Goal: Complete application form

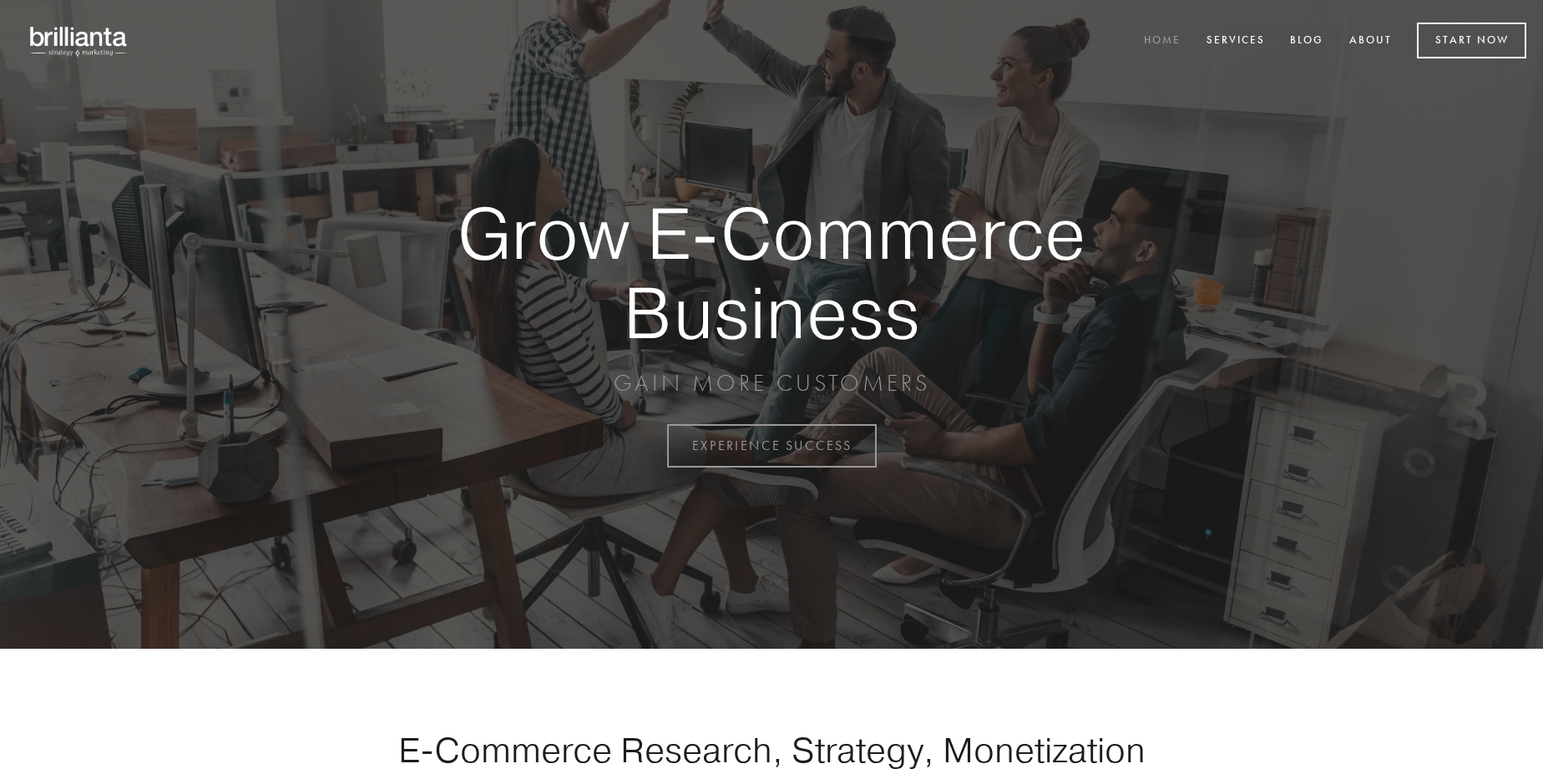
scroll to position [4376, 0]
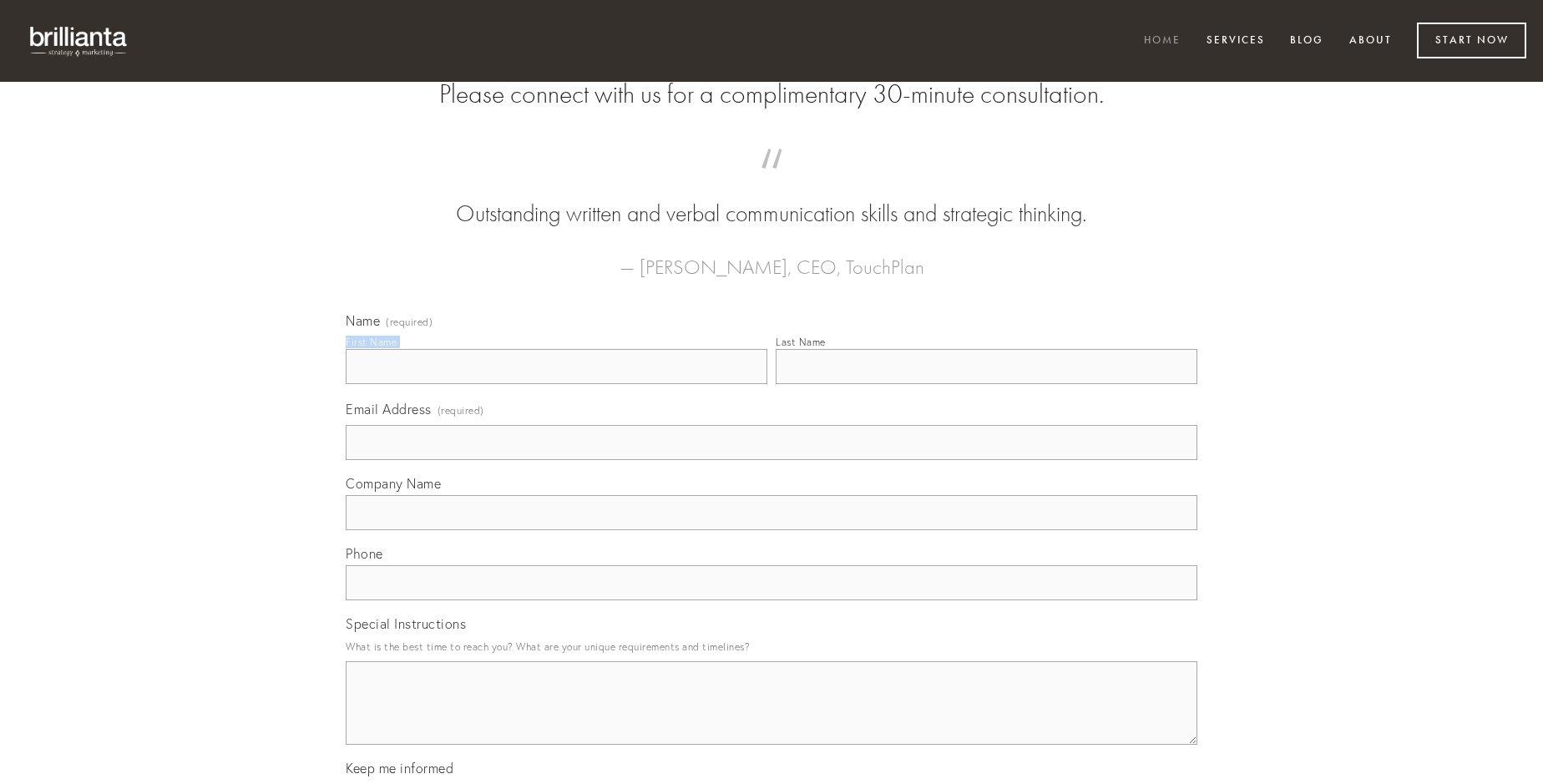
type input "[PERSON_NAME] DDS"
click at [986, 384] on input "Last Name" at bounding box center [986, 367] width 422 height 35
type input "[PERSON_NAME] DDS"
click at [771, 460] on input "Email Address (required)" at bounding box center [771, 443] width 851 height 35
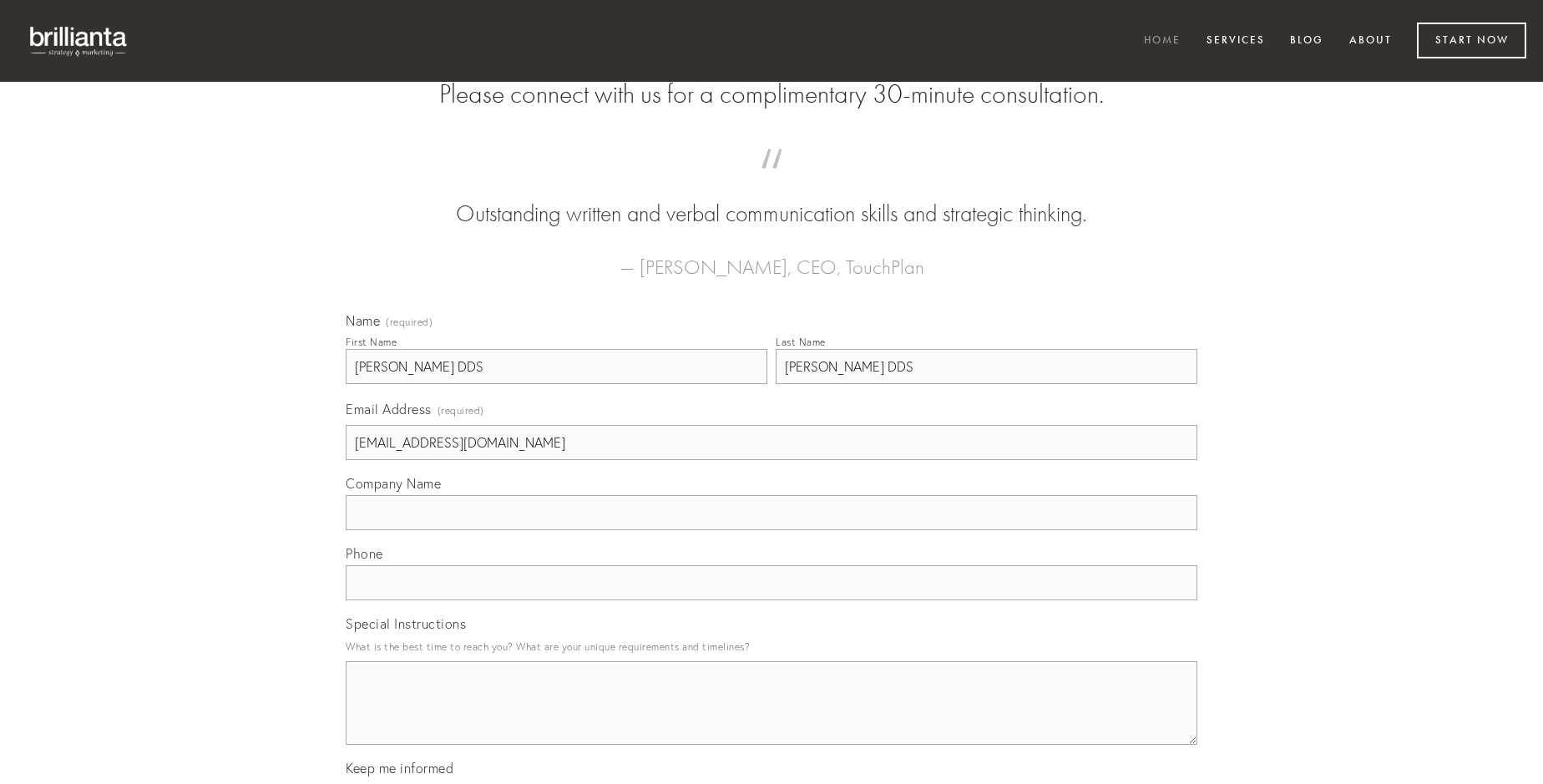
type input "[EMAIL_ADDRESS][DOMAIN_NAME]"
click at [771, 530] on input "Company Name" at bounding box center [771, 512] width 851 height 35
type input "conicio"
click at [771, 600] on input "text" at bounding box center [771, 583] width 851 height 35
click at [771, 718] on textarea "Special Instructions" at bounding box center [771, 703] width 851 height 84
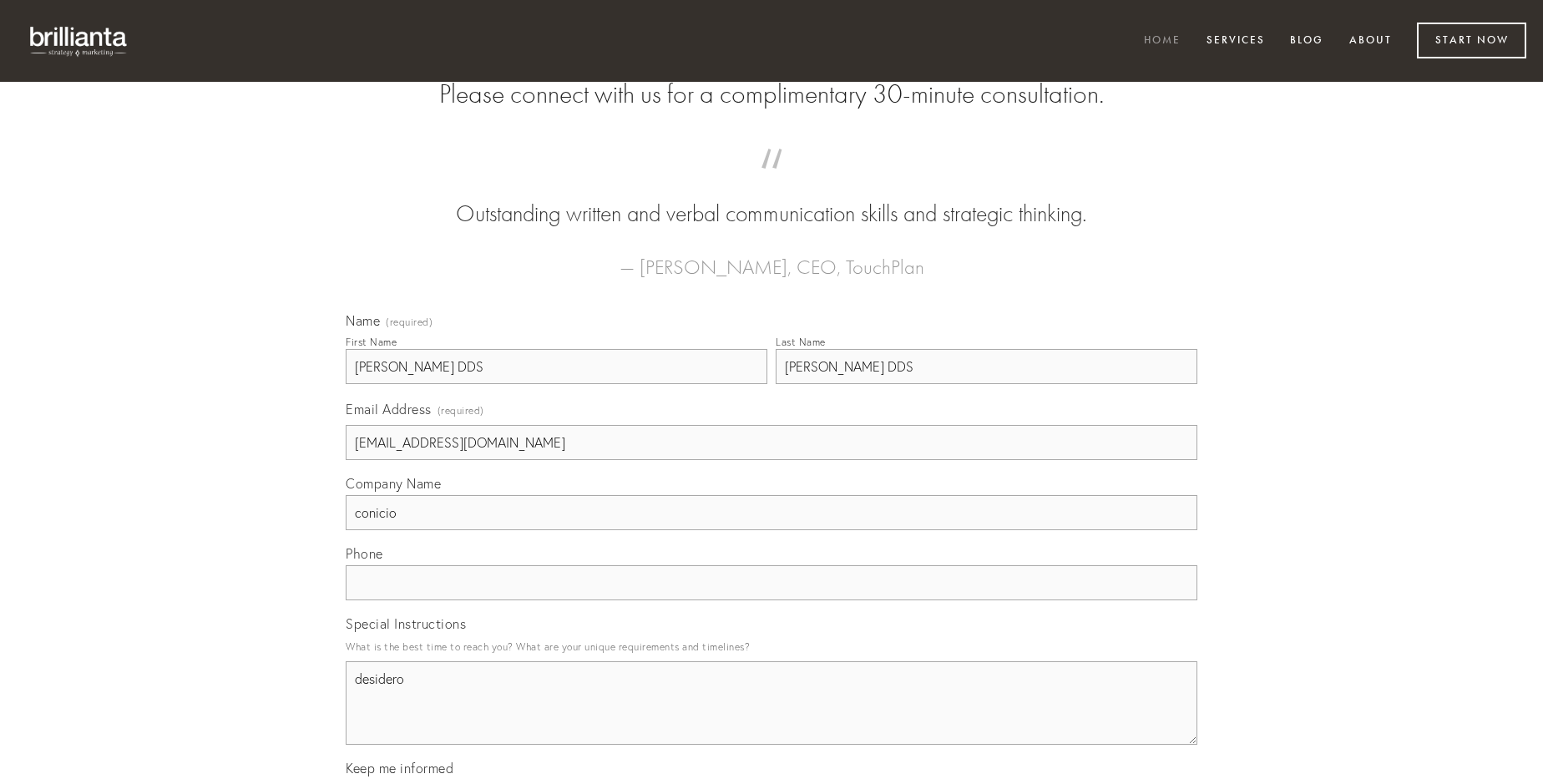
type textarea "desidero"
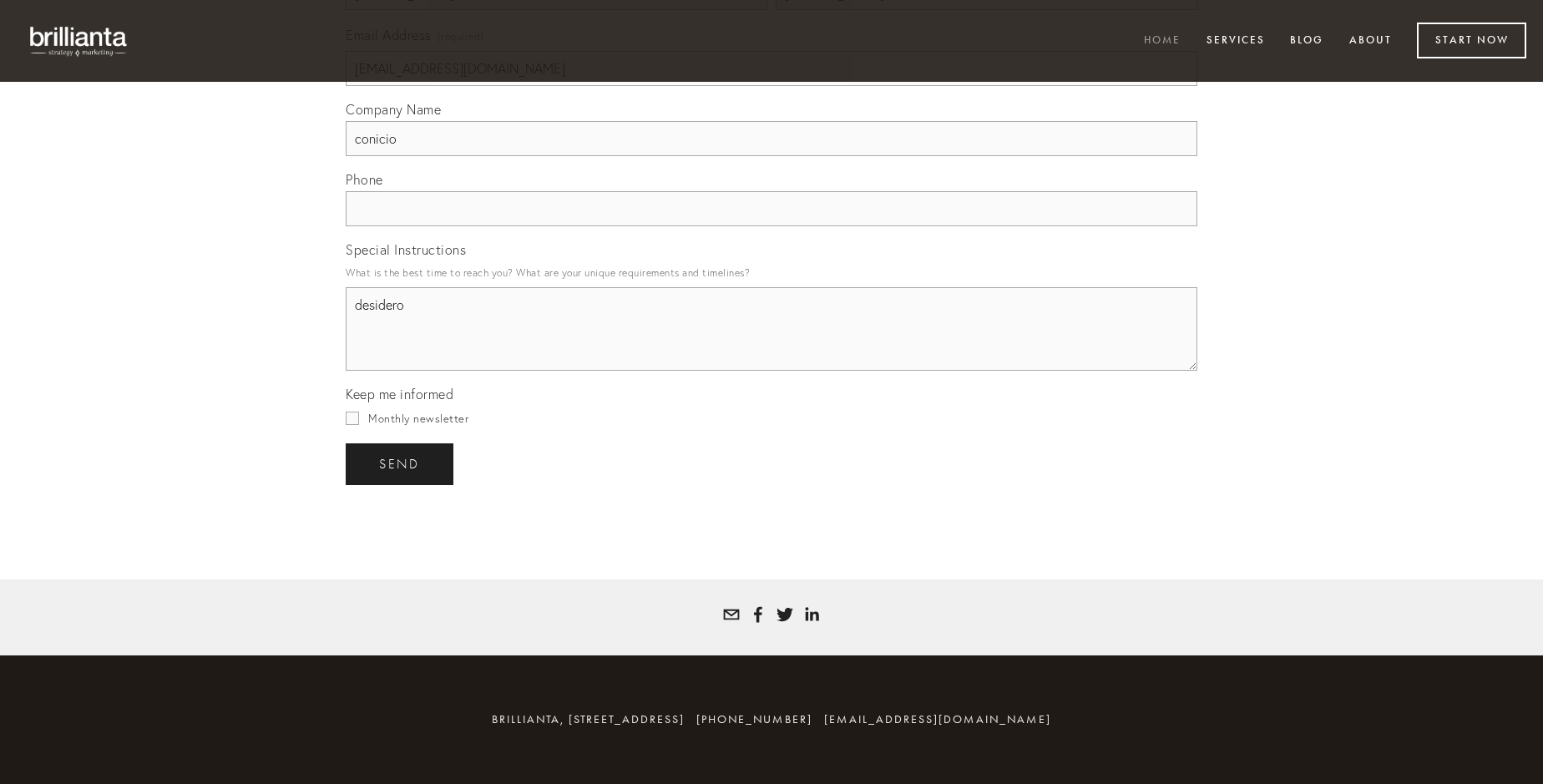
click at [401, 463] on span "send" at bounding box center [399, 463] width 41 height 15
